Goal: Task Accomplishment & Management: Manage account settings

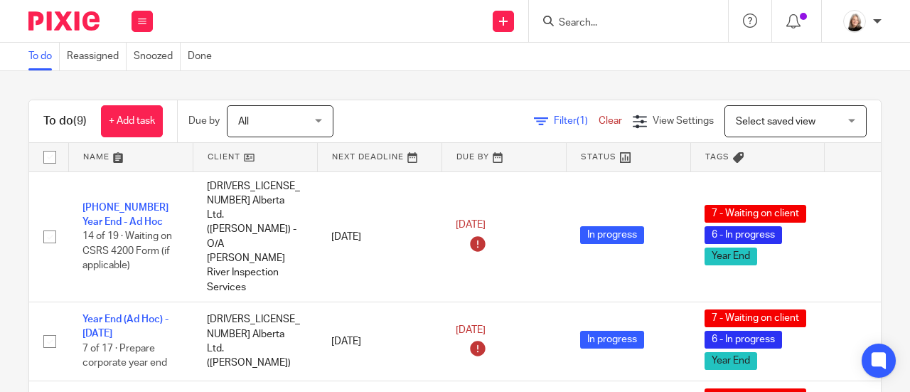
click at [633, 21] on input "Search" at bounding box center [622, 23] width 128 height 13
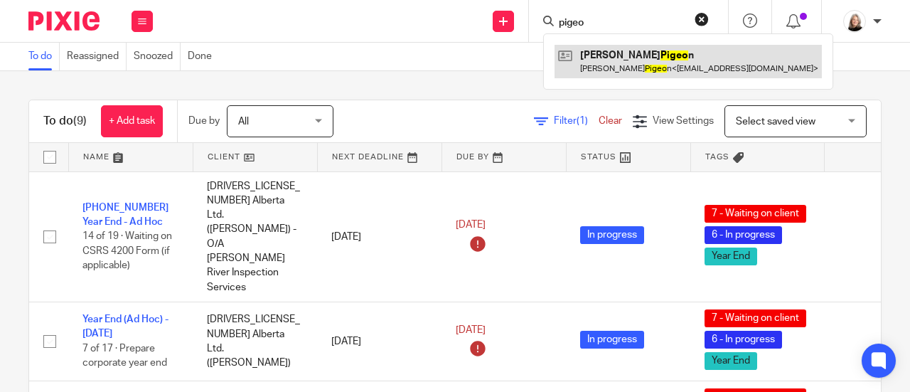
type input "pigeo"
click at [626, 62] on link at bounding box center [688, 61] width 267 height 33
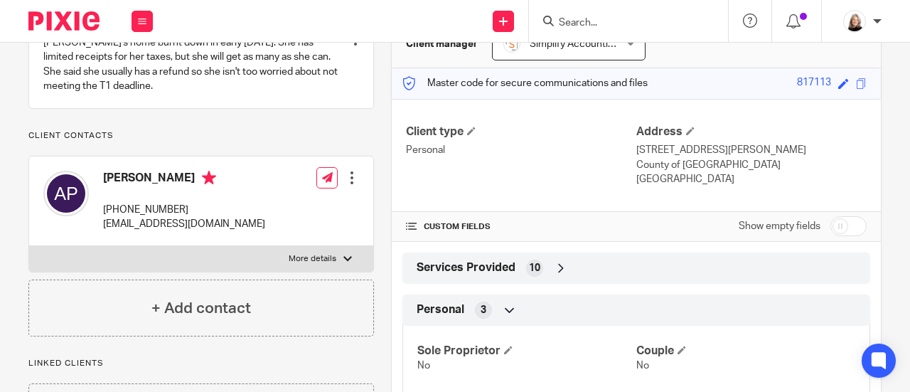
scroll to position [246, 0]
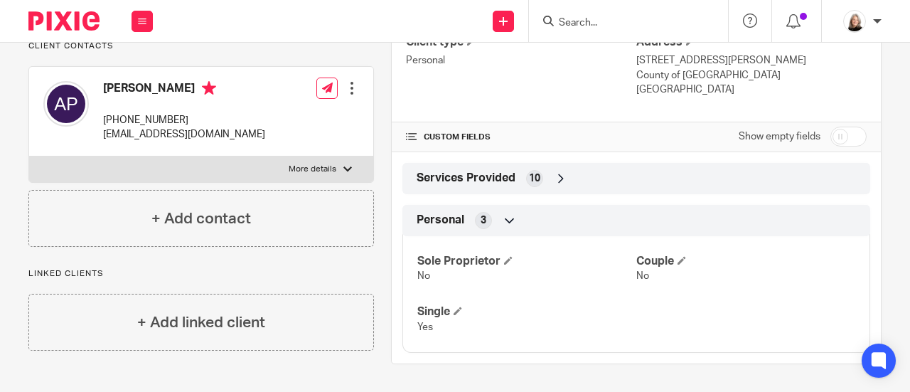
click at [301, 175] on p "More details" at bounding box center [313, 169] width 48 height 11
click at [29, 156] on input "More details" at bounding box center [28, 156] width 1 height 1
checkbox input "true"
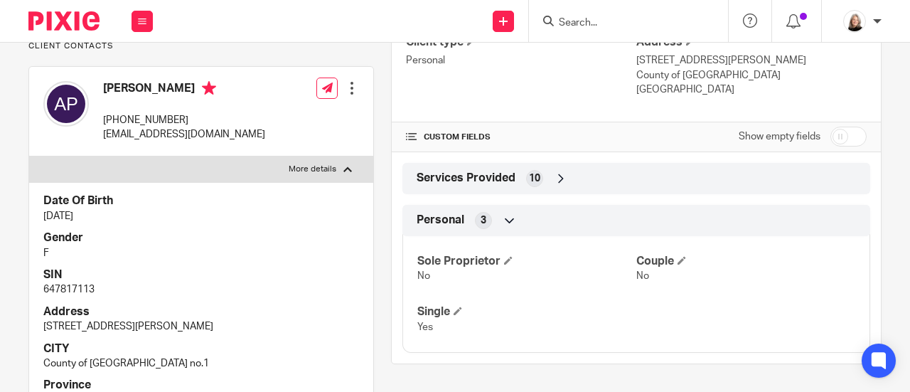
scroll to position [317, 0]
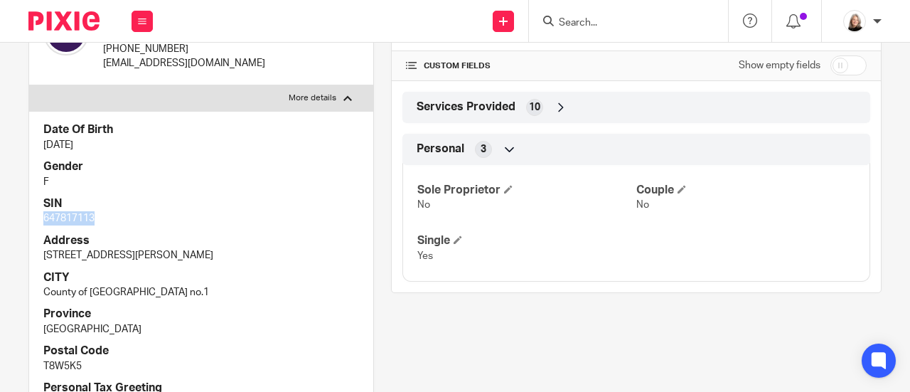
drag, startPoint x: 38, startPoint y: 227, endPoint x: 97, endPoint y: 233, distance: 60.1
click at [97, 233] on div "Date Of Birth Nov 14, 1979 Gender F SIN 647817113 Address 339 Scott Lane CITY C…" at bounding box center [201, 265] width 344 height 309
copy p "647817113"
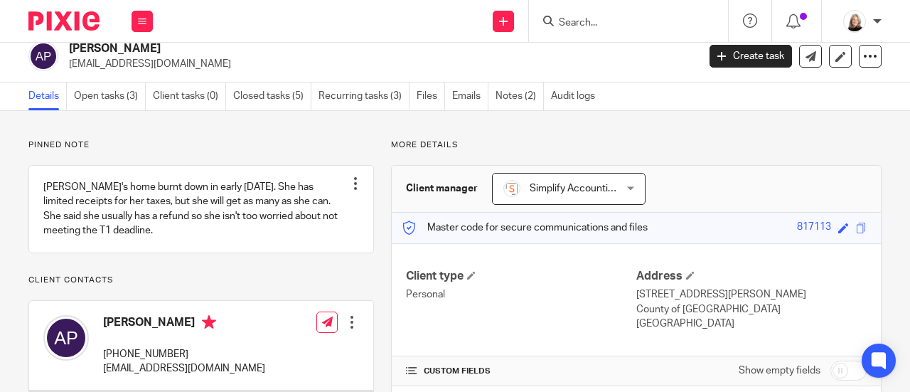
scroll to position [0, 0]
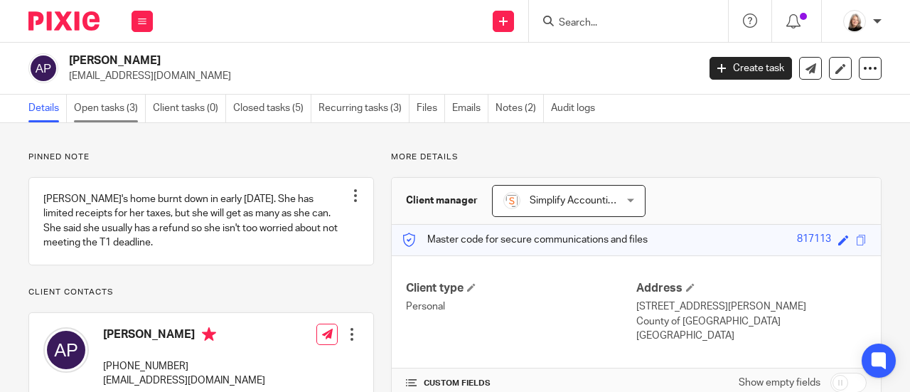
click at [124, 109] on link "Open tasks (3)" at bounding box center [110, 109] width 72 height 28
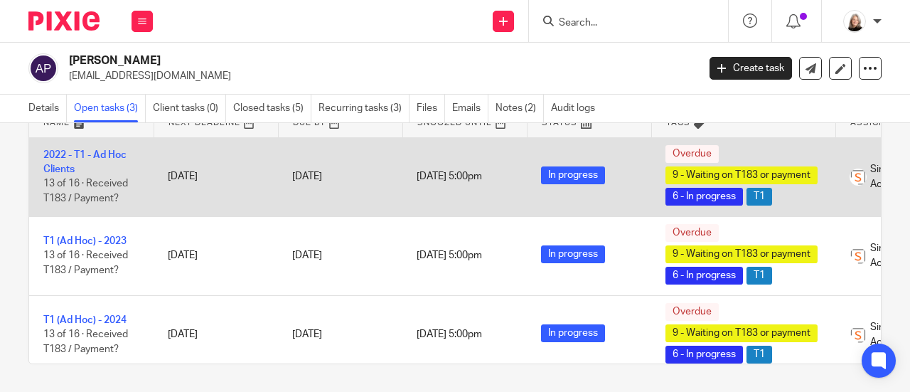
scroll to position [15, 0]
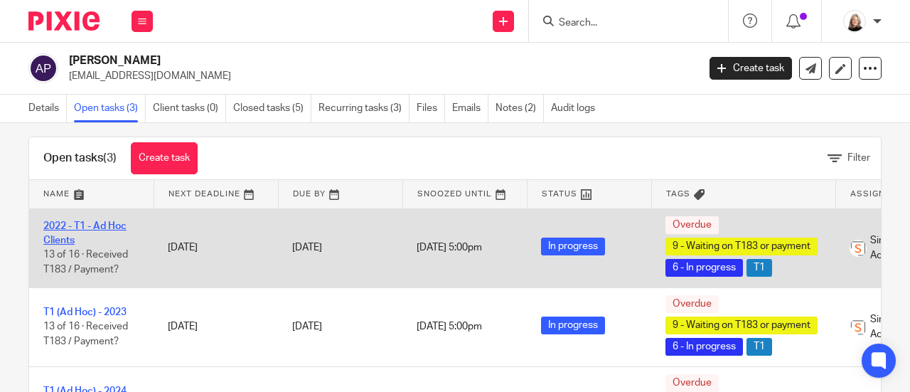
click at [73, 229] on link "2022 - T1 - Ad Hoc Clients" at bounding box center [84, 233] width 83 height 24
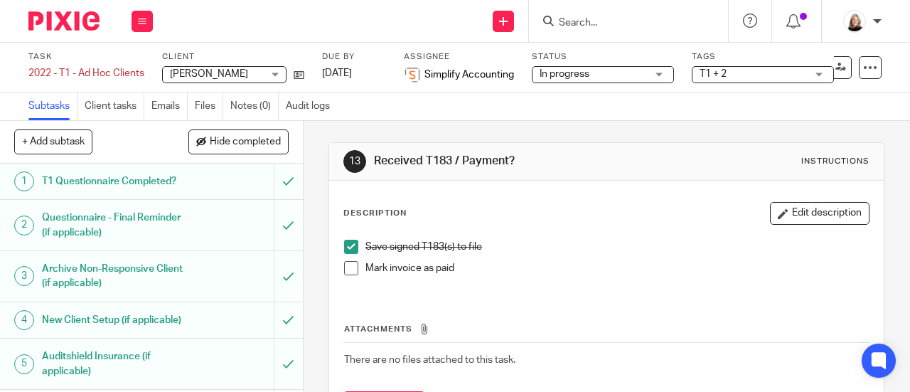
click at [76, 14] on img at bounding box center [63, 20] width 71 height 19
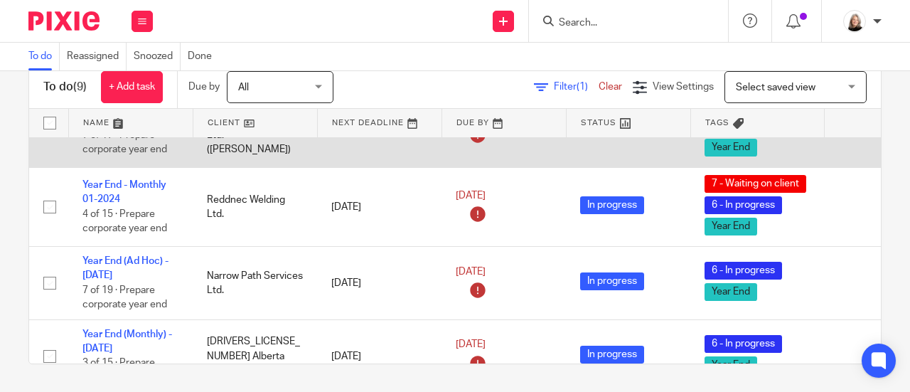
scroll to position [213, 0]
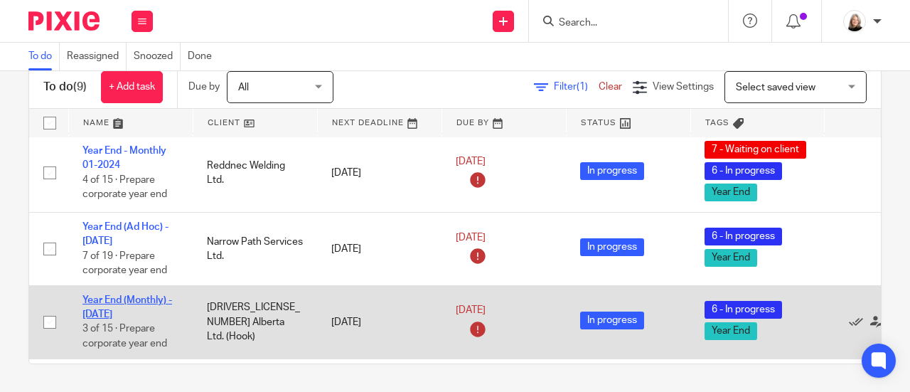
click at [107, 295] on link "Year End (Monthly) - [DATE]" at bounding box center [128, 307] width 90 height 24
